Goal: Find specific page/section: Find specific page/section

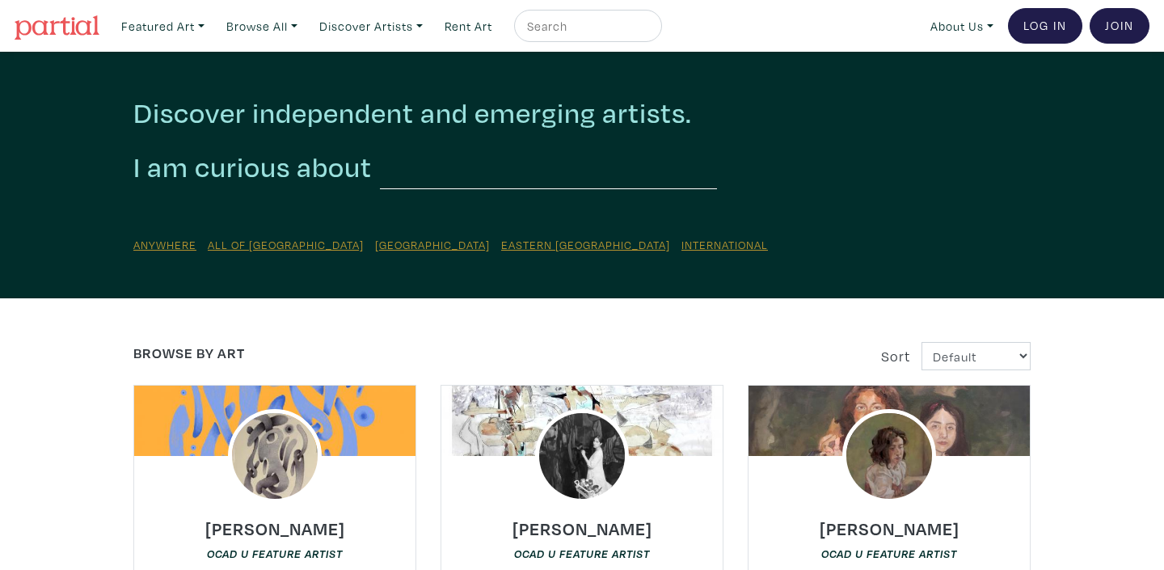
click at [585, 31] on input "text" at bounding box center [586, 26] width 121 height 20
type input "[PERSON_NAME]"
click at [650, 31] on button "submit" at bounding box center [650, 31] width 0 height 0
drag, startPoint x: 612, startPoint y: 30, endPoint x: 576, endPoint y: 28, distance: 36.4
click at [576, 28] on input "[PERSON_NAME]" at bounding box center [586, 26] width 121 height 20
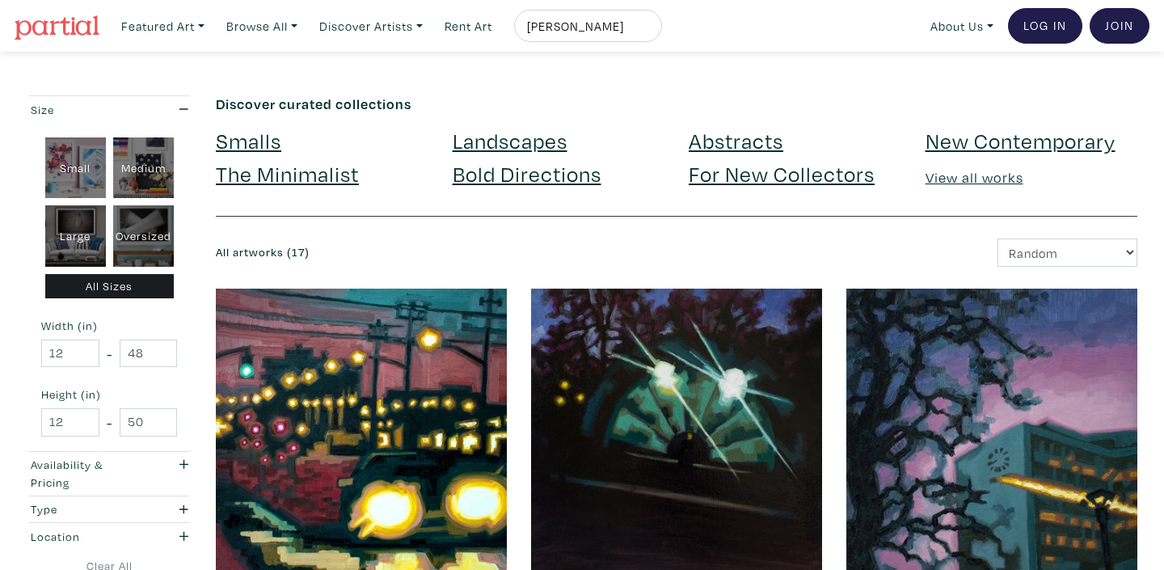
click at [613, 28] on input "[PERSON_NAME]" at bounding box center [586, 26] width 121 height 20
click at [650, 31] on button "submit" at bounding box center [650, 31] width 0 height 0
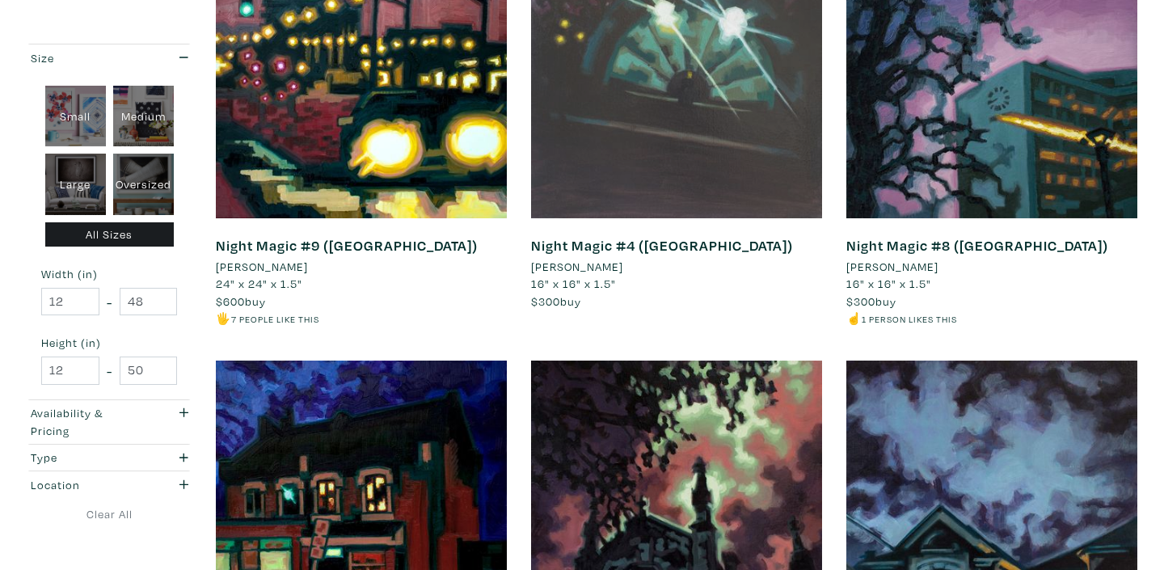
scroll to position [348, 0]
